Goal: Information Seeking & Learning: Check status

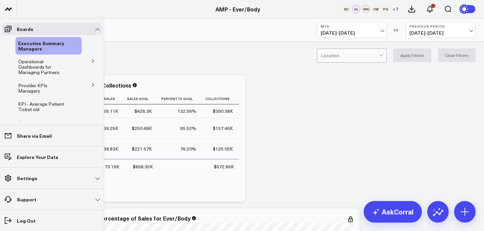
click at [91, 62] on icon at bounding box center [93, 61] width 4 height 4
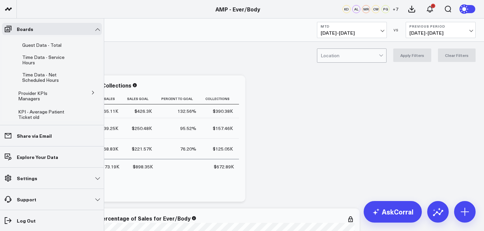
scroll to position [166, 0]
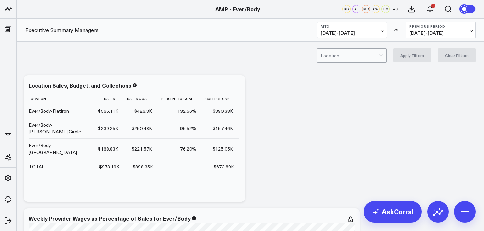
click at [136, 47] on div "Location Apply Filters Clear Filters" at bounding box center [250, 55] width 467 height 27
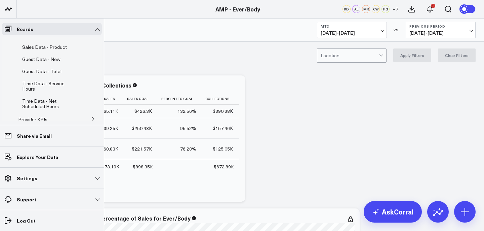
scroll to position [186, 0]
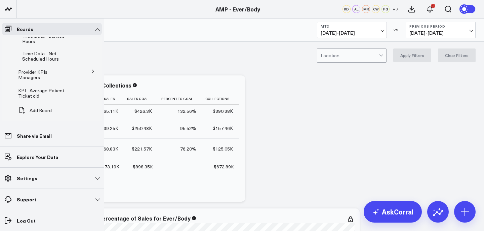
click at [84, 66] on button at bounding box center [92, 71] width 17 height 10
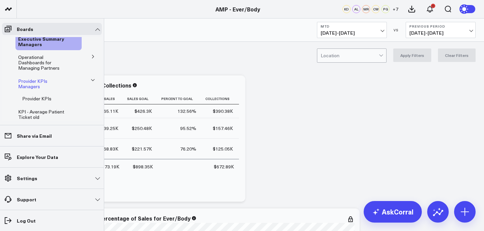
scroll to position [0, 0]
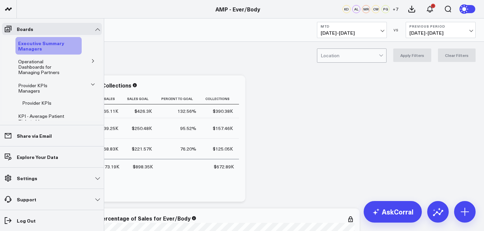
click at [53, 50] on link "Executive Summary Managers" at bounding box center [44, 45] width 52 height 11
click at [11, 30] on icon at bounding box center [8, 29] width 8 height 8
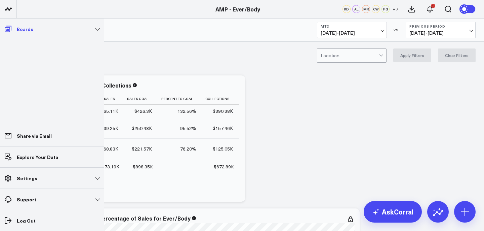
click at [54, 30] on link "Boards" at bounding box center [52, 29] width 100 height 12
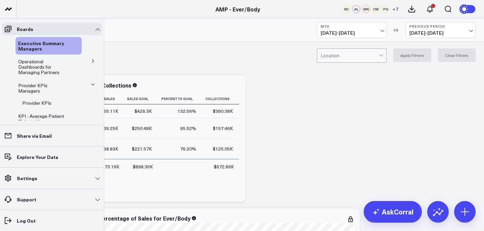
click at [91, 63] on icon at bounding box center [93, 61] width 4 height 4
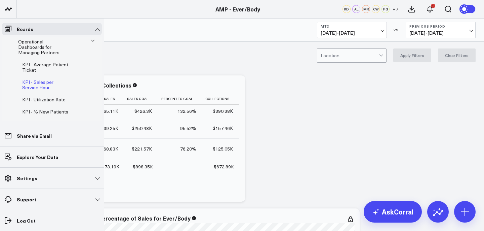
scroll to position [25, 0]
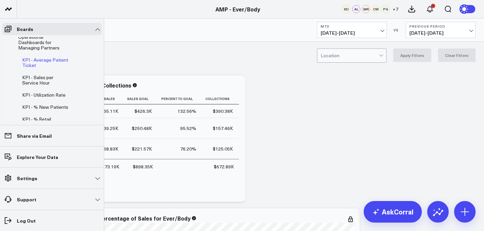
click at [54, 58] on span "KPI - Average Patient Ticket" at bounding box center [45, 63] width 46 height 12
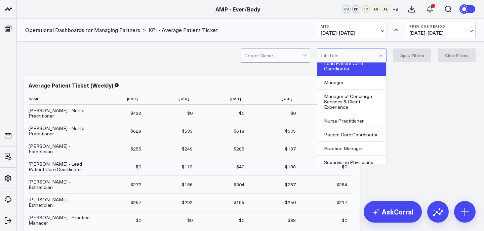
scroll to position [44, 0]
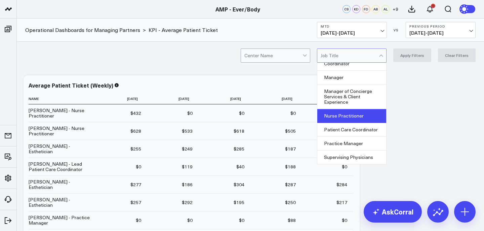
click at [329, 113] on div "Nurse Practitioner" at bounding box center [351, 116] width 69 height 14
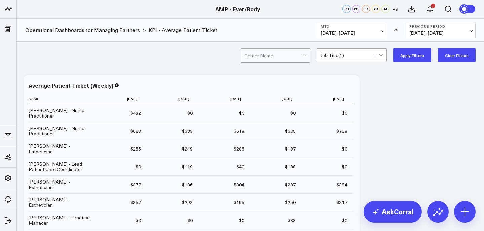
click at [411, 48] on div "Center Name option Nurse Practitioner, selected. Job Title ( 1 ) Apply Filters …" at bounding box center [250, 55] width 467 height 27
click at [408, 54] on button "Apply Filters" at bounding box center [412, 54] width 38 height 13
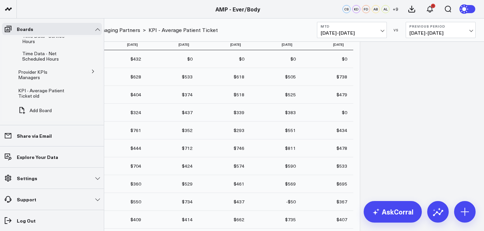
scroll to position [55, 0]
click at [46, 103] on button "Add Board" at bounding box center [33, 110] width 36 height 15
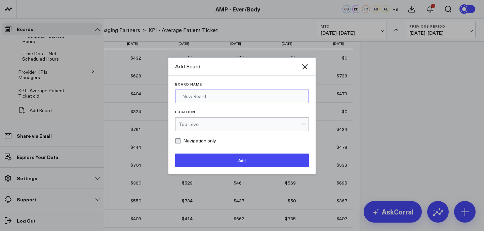
click at [213, 93] on input "Board Name" at bounding box center [242, 95] width 134 height 13
type input "rebooking"
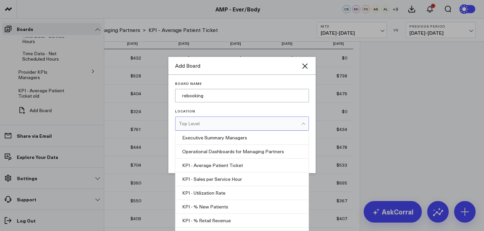
click at [206, 123] on div "Top Level" at bounding box center [240, 123] width 122 height 5
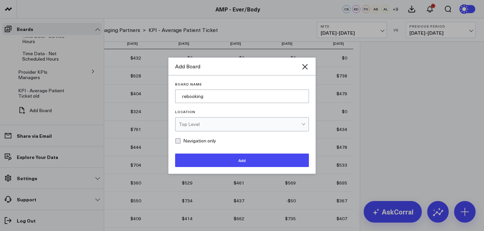
scroll to position [0, 0]
click at [295, 82] on label "Board Name" at bounding box center [242, 84] width 134 height 4
click at [295, 89] on input "rebooking" at bounding box center [242, 95] width 134 height 13
click at [305, 71] on div "Add Board" at bounding box center [241, 67] width 147 height 18
click at [305, 67] on icon "Close" at bounding box center [304, 66] width 5 height 5
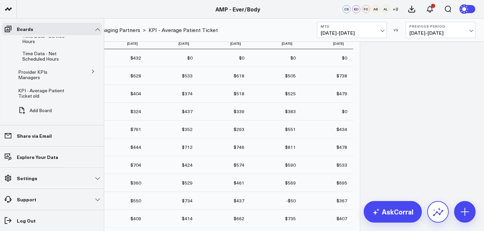
click at [442, 213] on icon at bounding box center [438, 211] width 11 height 11
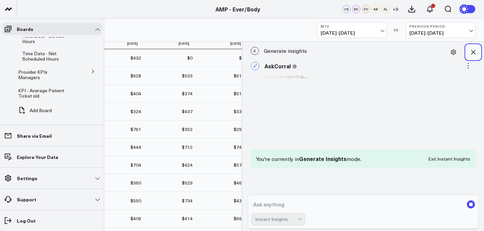
click at [477, 47] on button at bounding box center [473, 52] width 15 height 15
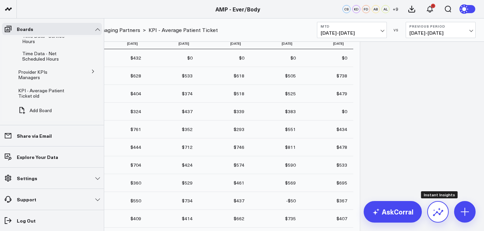
click at [439, 211] on icon at bounding box center [438, 211] width 11 height 11
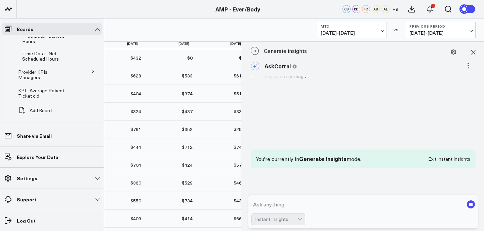
click at [330, 198] on textarea at bounding box center [358, 204] width 213 height 12
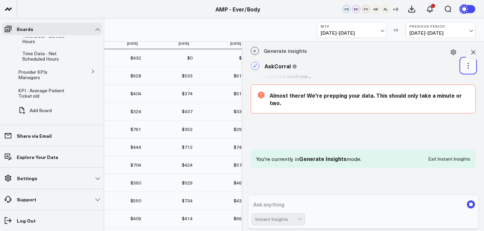
click at [468, 66] on icon at bounding box center [468, 65] width 1 height 1
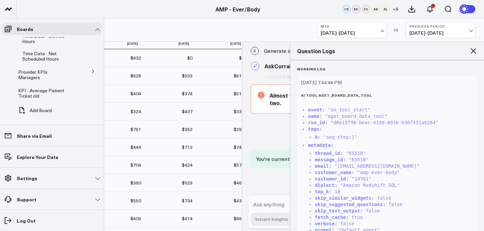
click at [473, 51] on icon at bounding box center [473, 50] width 5 height 5
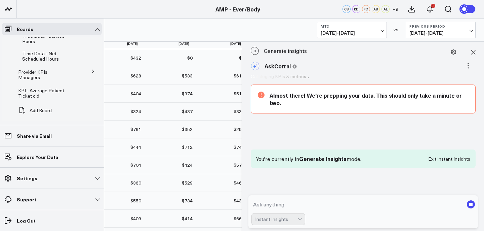
click at [306, 203] on textarea at bounding box center [358, 204] width 213 height 12
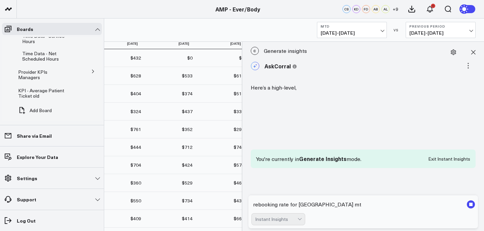
type textarea "rebooking rate for [GEOGRAPHIC_DATA] mtd"
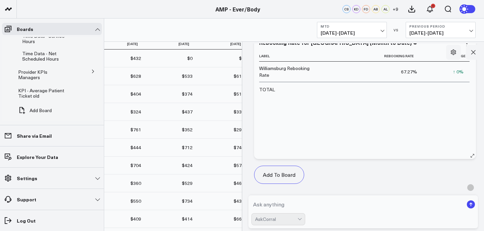
scroll to position [698, 0]
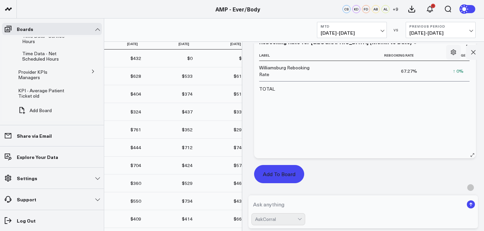
click at [291, 165] on button "Add To Board" at bounding box center [279, 174] width 50 height 18
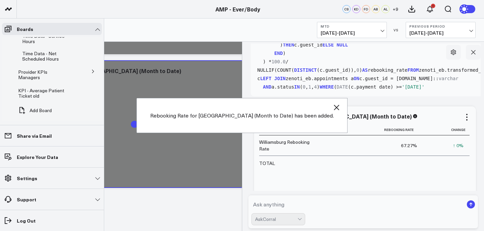
scroll to position [623, 0]
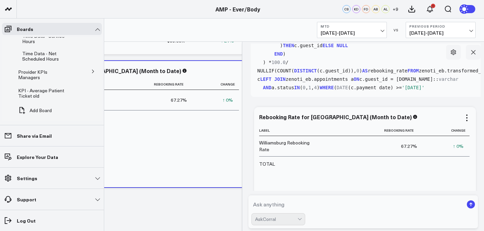
click at [423, 136] on td "↑ 0% Previous 67.59%" at bounding box center [446, 146] width 46 height 20
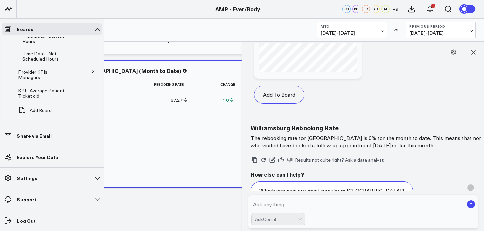
scroll to position [1153, 0]
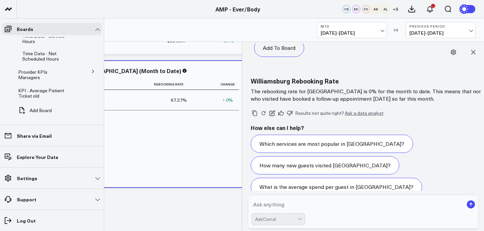
click at [327, 198] on textarea at bounding box center [358, 204] width 213 height 12
type textarea "rebook per provider"
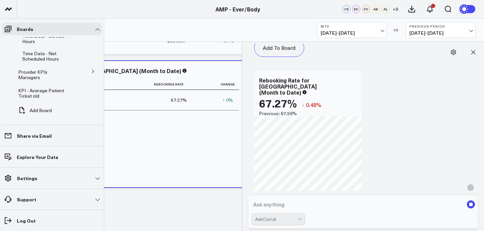
scroll to position [834, 0]
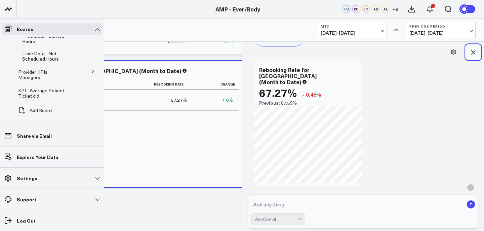
click at [475, 52] on icon at bounding box center [473, 52] width 7 height 7
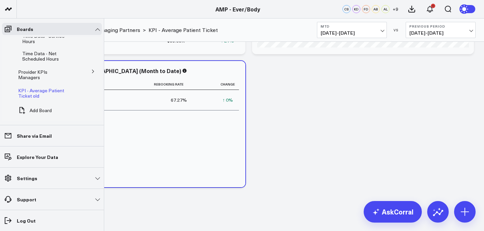
click at [51, 87] on span "KPI - Average Patient Ticket old" at bounding box center [41, 93] width 46 height 12
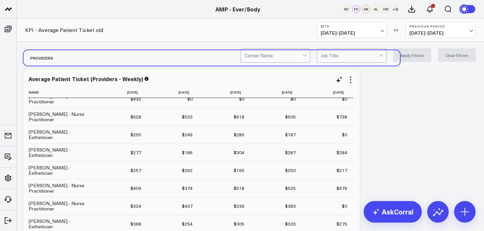
click at [290, 63] on div "Providers" at bounding box center [212, 57] width 377 height 15
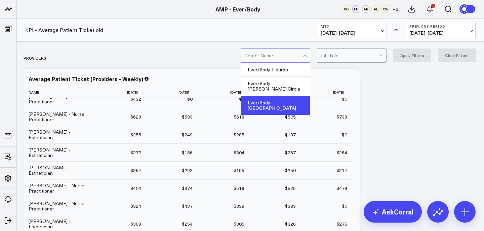
click at [285, 96] on div "Ever/Body-[GEOGRAPHIC_DATA]" at bounding box center [275, 105] width 69 height 19
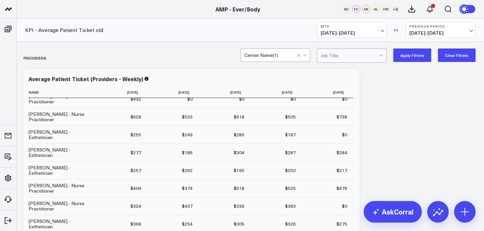
click at [416, 54] on button "Apply Filters" at bounding box center [412, 54] width 38 height 13
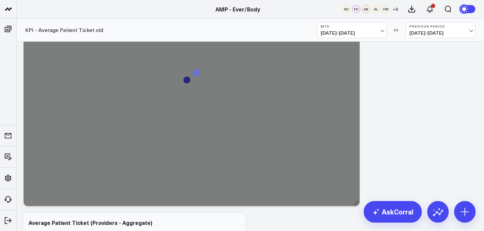
scroll to position [372, 0]
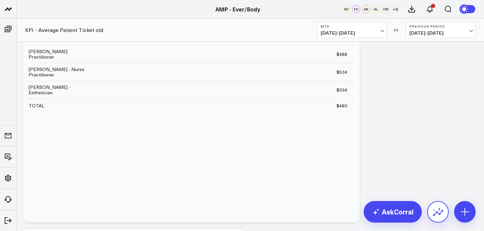
click at [438, 216] on icon at bounding box center [438, 211] width 11 height 11
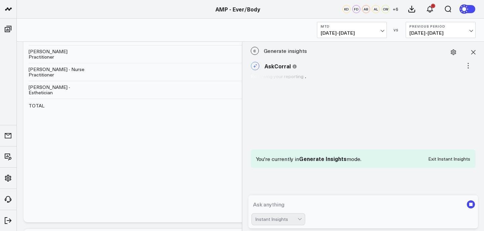
click at [341, 203] on textarea at bounding box center [358, 204] width 213 height 12
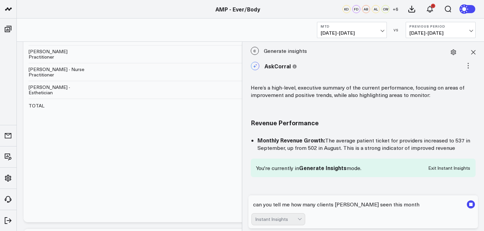
type textarea "can you tell me how many clients [PERSON_NAME] seen this month"
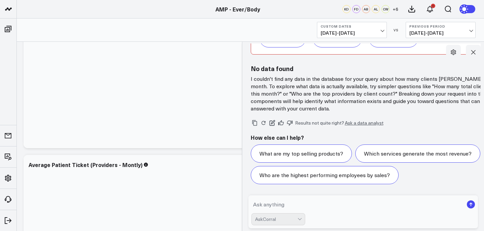
scroll to position [193, 0]
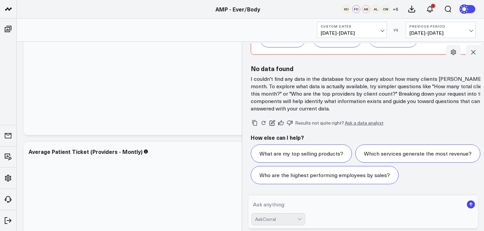
click at [293, 201] on textarea at bounding box center [358, 204] width 213 height 12
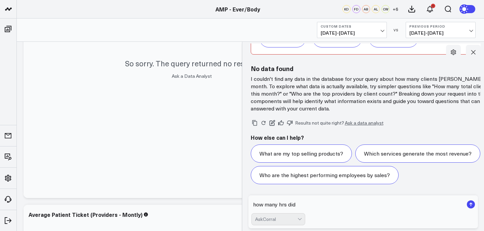
scroll to position [0, 0]
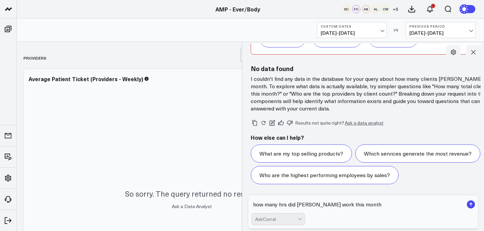
type textarea "how many hrs did [PERSON_NAME] work this month"
click at [377, 34] on span "[DATE] - [DATE]" at bounding box center [352, 32] width 63 height 5
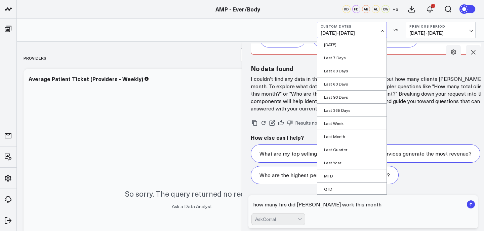
click at [341, 138] on link "Last Month" at bounding box center [351, 136] width 69 height 13
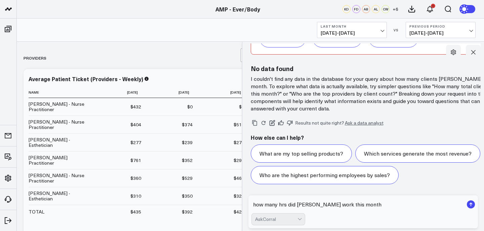
click at [362, 199] on textarea "how many hrs did [PERSON_NAME] work this month" at bounding box center [358, 204] width 213 height 12
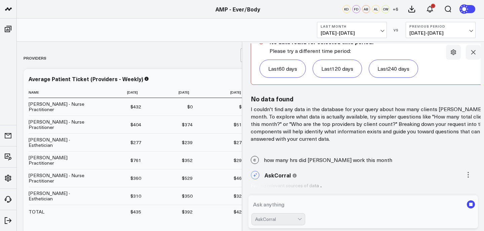
scroll to position [1119, 0]
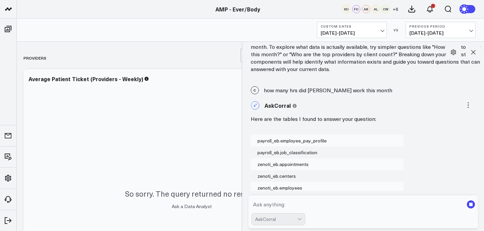
scroll to position [1305, 0]
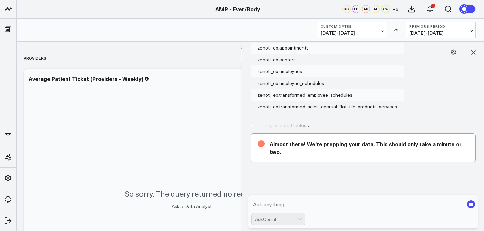
click at [359, 41] on div "KPI - Average Patient Ticket old Custom Dates [DATE] - [DATE] VS Previous Perio…" at bounding box center [250, 29] width 467 height 23
click at [360, 35] on span "[DATE] - [DATE]" at bounding box center [352, 32] width 63 height 5
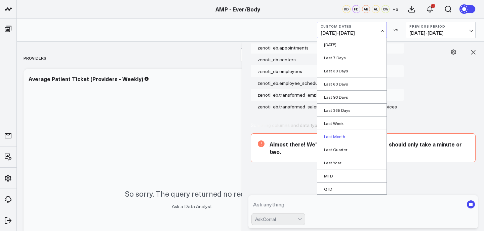
click at [343, 131] on link "Last Month" at bounding box center [351, 136] width 69 height 13
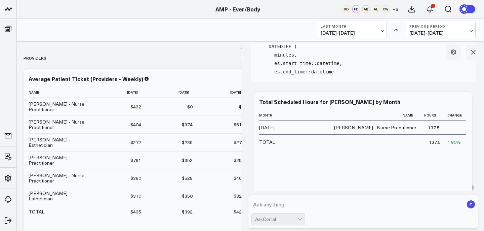
scroll to position [1429, 0]
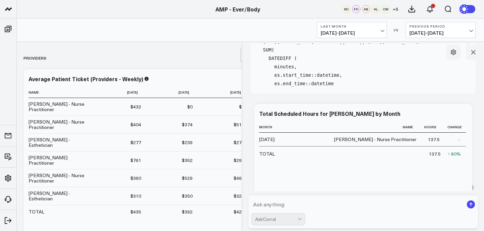
click at [313, 200] on textarea at bounding box center [358, 204] width 213 height 12
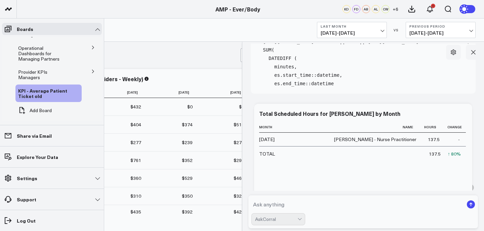
click at [91, 69] on icon at bounding box center [93, 71] width 4 height 4
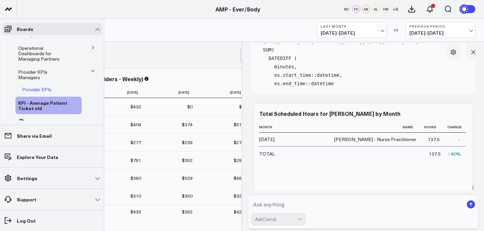
click at [55, 87] on button at bounding box center [60, 89] width 10 height 5
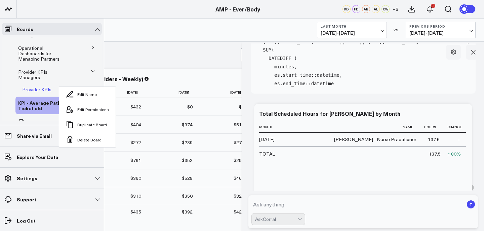
click at [41, 86] on span "Provider KPIs" at bounding box center [36, 89] width 29 height 6
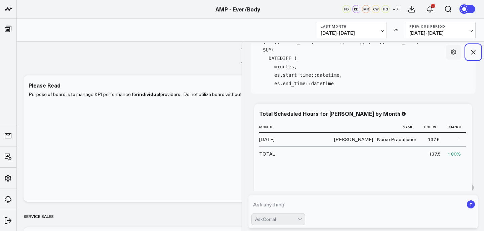
click at [478, 54] on button at bounding box center [473, 52] width 15 height 15
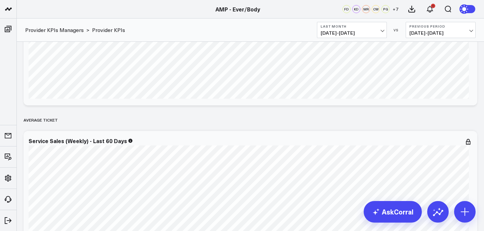
scroll to position [254, 0]
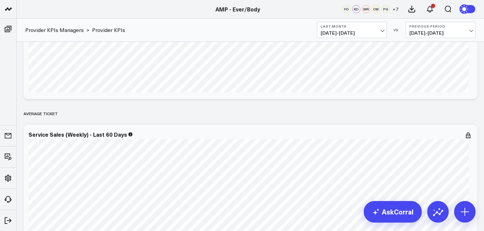
click at [379, 33] on span "[DATE] - [DATE]" at bounding box center [352, 32] width 63 height 5
click at [292, 35] on div "Provider KPIs Managers > Provider KPIs Last Month [DATE] - [DATE] VS Previous P…" at bounding box center [250, 29] width 467 height 23
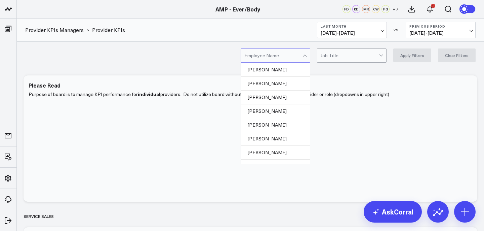
click at [306, 61] on div at bounding box center [306, 55] width 6 height 13
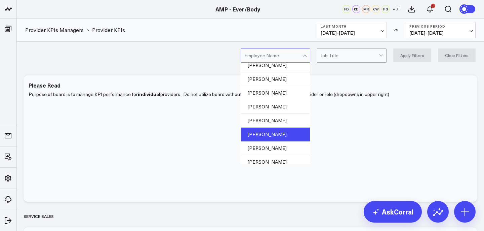
scroll to position [165, 0]
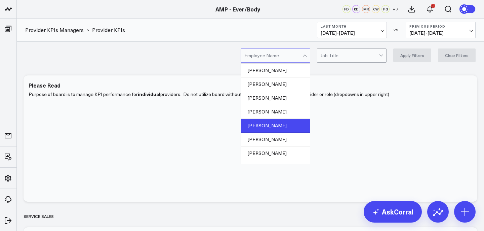
click at [278, 128] on div "[PERSON_NAME]" at bounding box center [275, 126] width 69 height 14
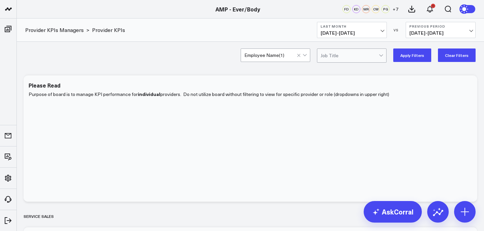
click at [426, 53] on button "Apply Filters" at bounding box center [412, 54] width 38 height 13
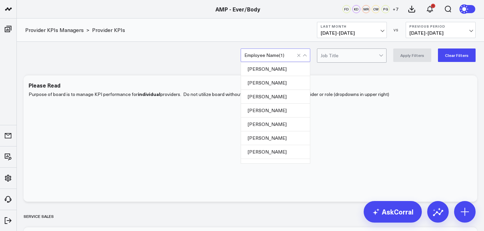
click at [307, 55] on div at bounding box center [305, 56] width 4 height 4
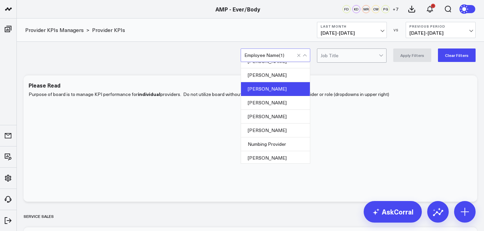
scroll to position [230, 0]
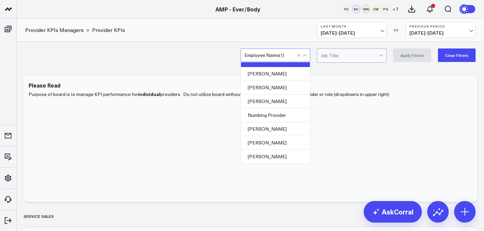
click at [258, 145] on div "[PERSON_NAME]" at bounding box center [275, 143] width 69 height 14
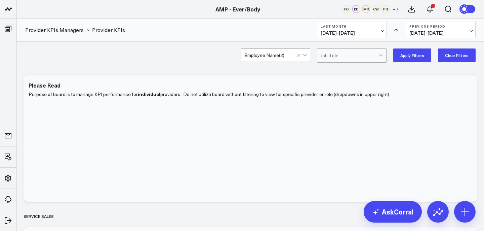
click at [412, 60] on button "Apply Filters" at bounding box center [412, 54] width 38 height 13
click at [308, 54] on div at bounding box center [302, 55] width 11 height 13
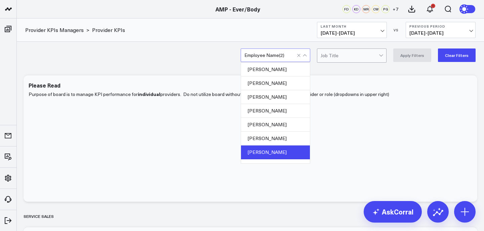
scroll to position [140, 0]
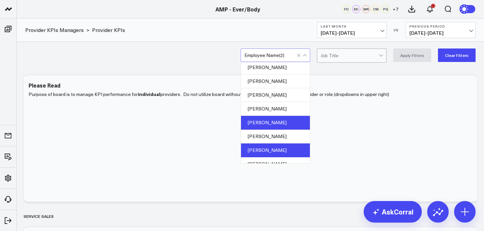
click at [279, 122] on div "[PERSON_NAME]" at bounding box center [275, 123] width 69 height 14
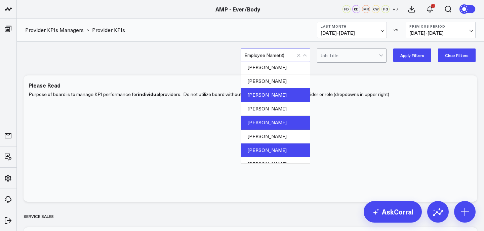
click at [294, 90] on div "[PERSON_NAME]" at bounding box center [275, 95] width 69 height 14
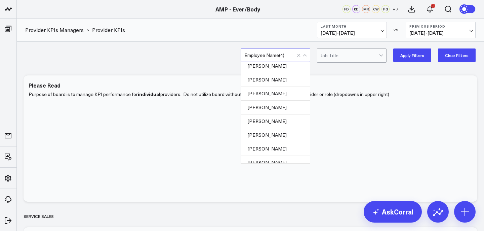
scroll to position [46, 0]
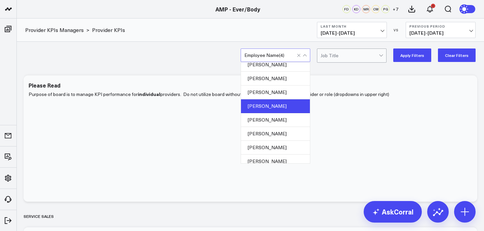
click at [282, 104] on div "[PERSON_NAME]" at bounding box center [275, 106] width 69 height 14
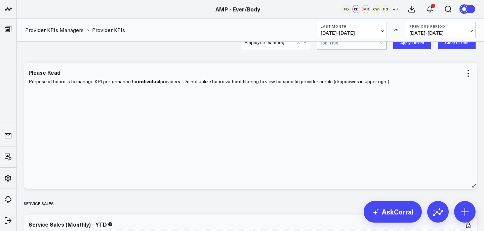
scroll to position [0, 0]
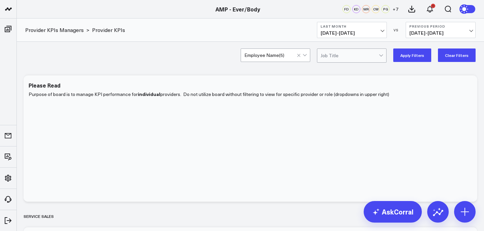
click at [424, 51] on button "Apply Filters" at bounding box center [412, 54] width 38 height 13
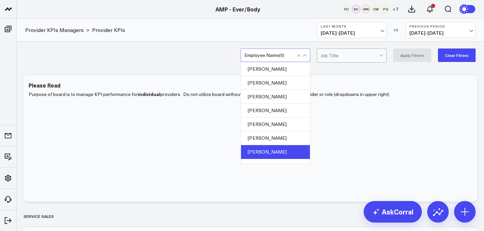
click at [306, 54] on div at bounding box center [302, 55] width 11 height 13
drag, startPoint x: 297, startPoint y: 69, endPoint x: 347, endPoint y: 78, distance: 50.9
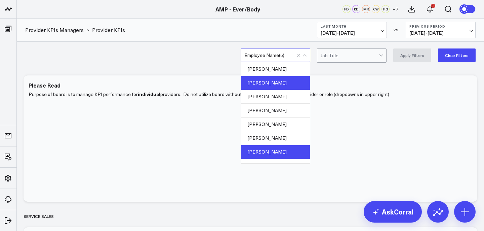
click at [285, 85] on div "[PERSON_NAME]" at bounding box center [275, 83] width 69 height 14
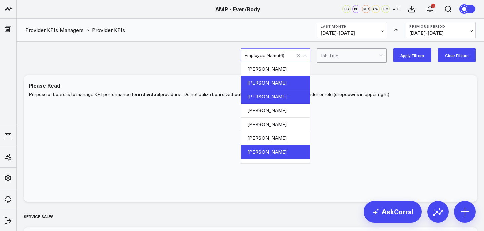
click at [286, 98] on div "[PERSON_NAME]" at bounding box center [275, 97] width 69 height 14
click at [287, 111] on div "[PERSON_NAME]" at bounding box center [275, 111] width 69 height 14
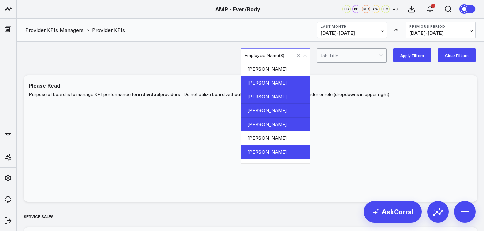
click at [288, 123] on div "[PERSON_NAME]" at bounding box center [275, 124] width 69 height 14
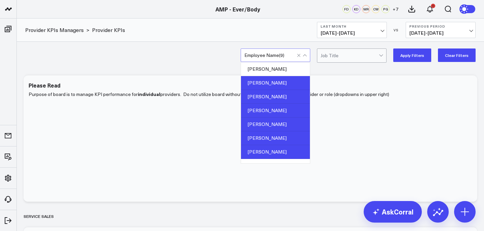
click at [288, 135] on div "[PERSON_NAME]" at bounding box center [275, 138] width 69 height 14
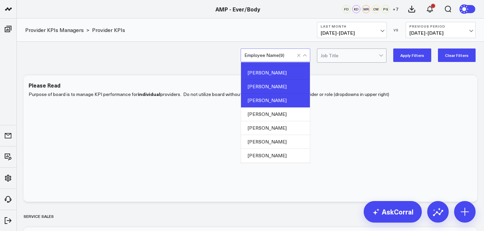
scroll to position [60, 0]
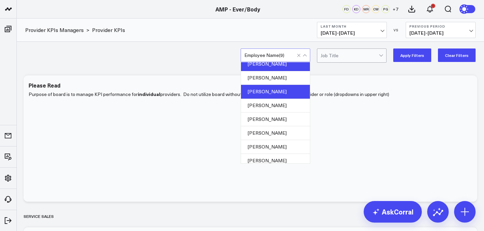
click at [276, 65] on div "[PERSON_NAME]" at bounding box center [275, 64] width 69 height 14
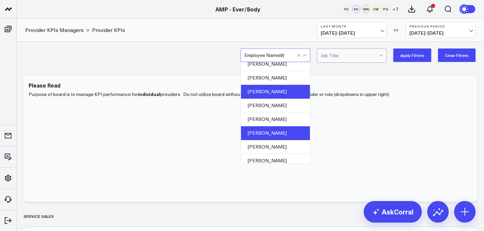
scroll to position [70, 0]
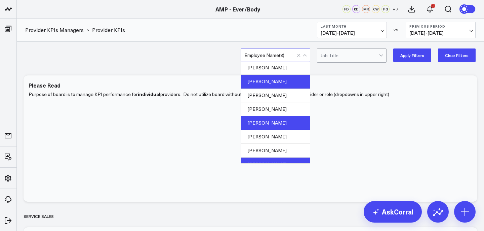
click at [283, 125] on div "[PERSON_NAME]" at bounding box center [275, 123] width 69 height 14
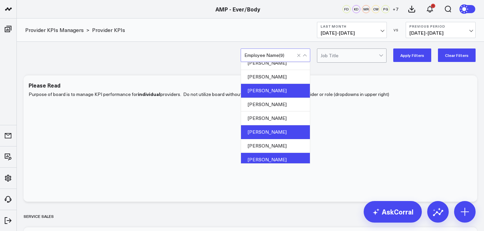
scroll to position [104, 0]
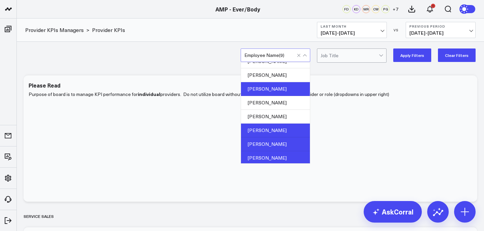
click at [284, 141] on div "[PERSON_NAME]" at bounding box center [275, 144] width 69 height 14
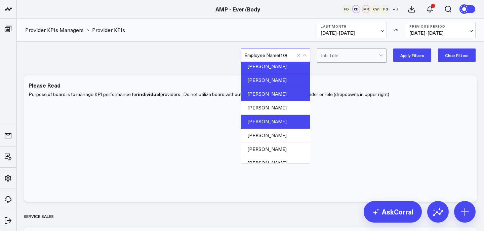
scroll to position [169, 0]
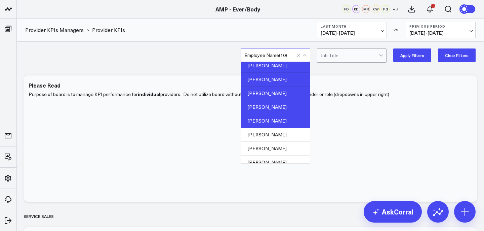
click at [288, 105] on div "[PERSON_NAME]" at bounding box center [275, 107] width 69 height 14
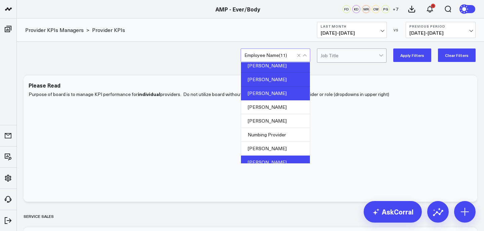
scroll to position [212, 0]
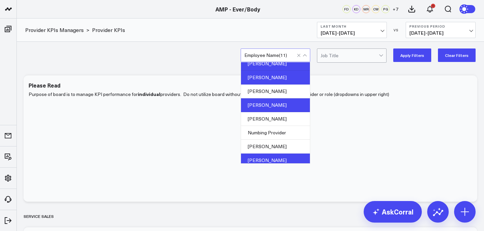
click at [285, 107] on div "[PERSON_NAME]" at bounding box center [275, 105] width 69 height 14
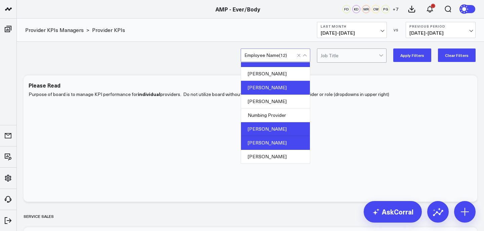
click at [291, 134] on div "[PERSON_NAME]" at bounding box center [275, 129] width 69 height 14
click at [288, 157] on div "[PERSON_NAME]" at bounding box center [275, 156] width 69 height 13
click at [416, 52] on button "Apply Filters" at bounding box center [412, 54] width 38 height 13
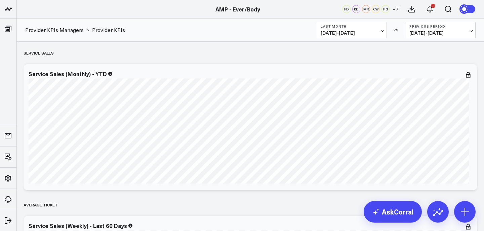
scroll to position [163, 0]
click at [370, 30] on button "Last Month [DATE] - [DATE]" at bounding box center [352, 30] width 70 height 16
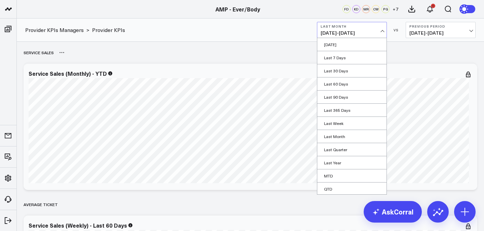
click at [290, 58] on div "Service Sales" at bounding box center [251, 52] width 454 height 15
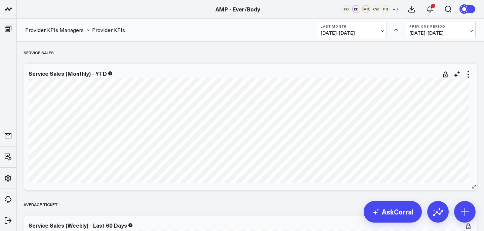
scroll to position [0, 0]
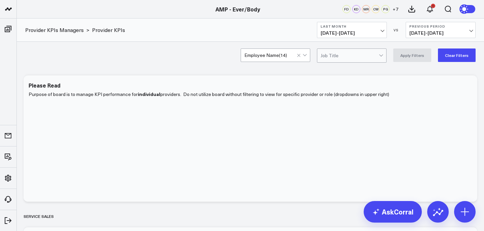
click at [295, 64] on div "option [PERSON_NAME], selected. Employee Name ( 14 ) Job Title Apply Filters Cl…" at bounding box center [250, 55] width 467 height 27
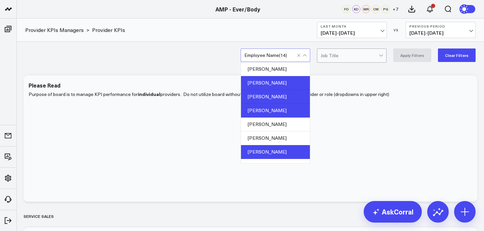
click at [300, 61] on div at bounding box center [302, 55] width 11 height 13
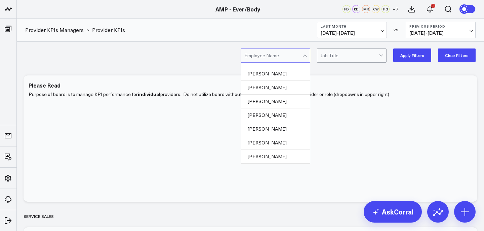
scroll to position [152, 0]
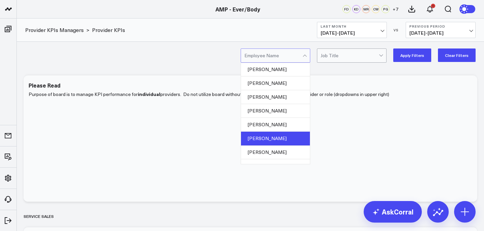
click at [291, 135] on div "[PERSON_NAME]" at bounding box center [275, 138] width 69 height 14
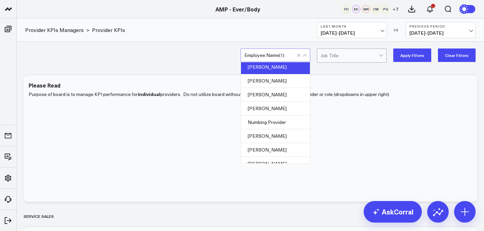
scroll to position [230, 0]
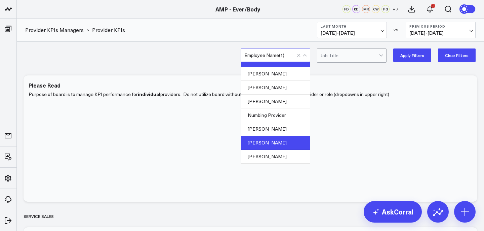
click at [289, 143] on div "[PERSON_NAME]" at bounding box center [275, 143] width 69 height 14
click at [405, 54] on button "Apply Filters" at bounding box center [412, 54] width 38 height 13
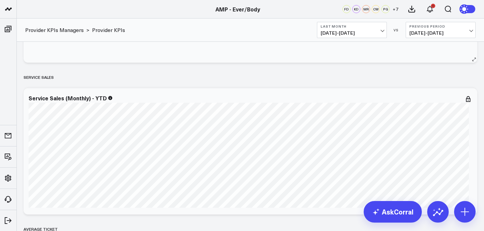
scroll to position [202, 0]
